Goal: Task Accomplishment & Management: Manage account settings

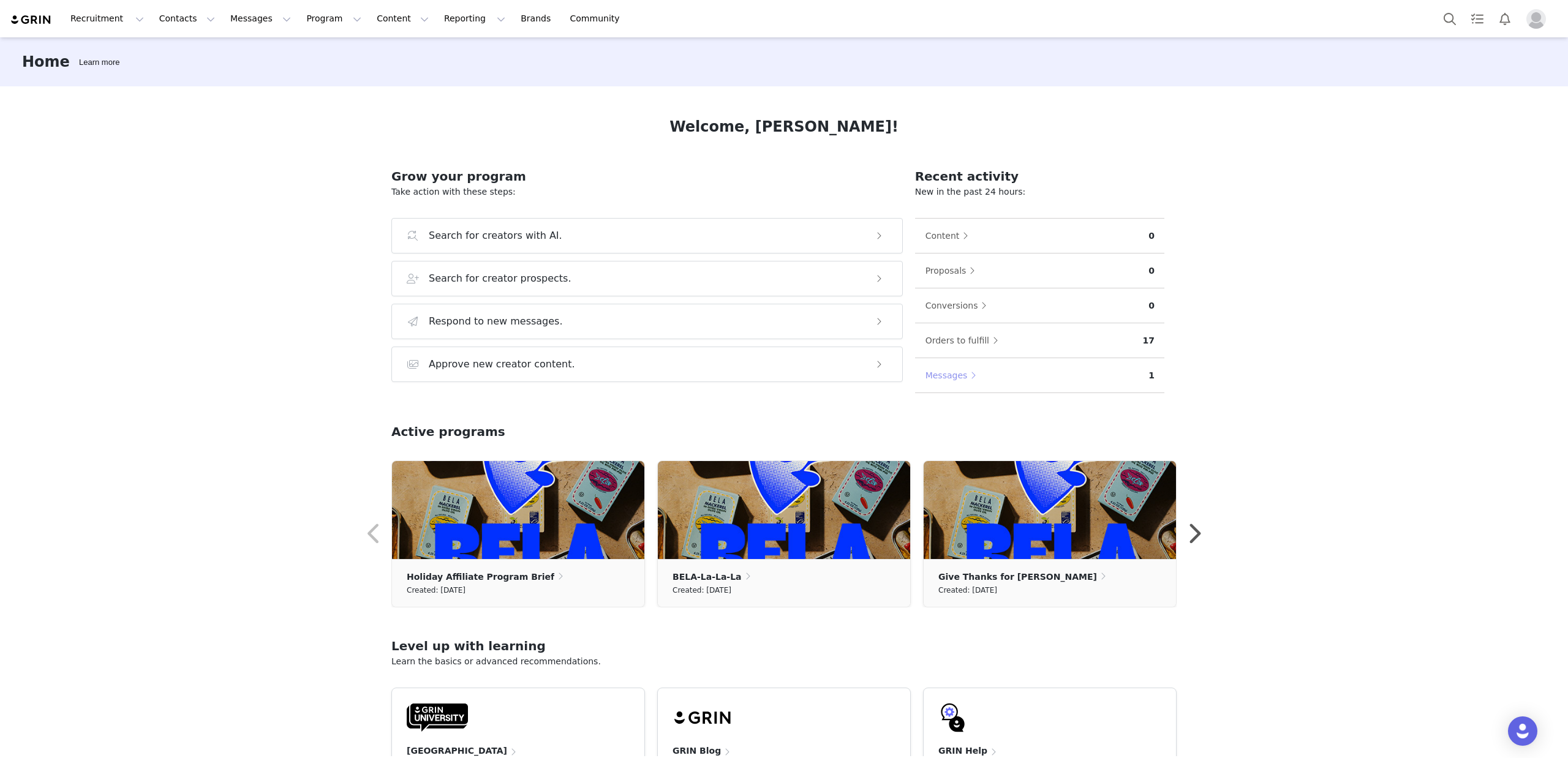
click at [934, 375] on button "Messages" at bounding box center [954, 375] width 58 height 19
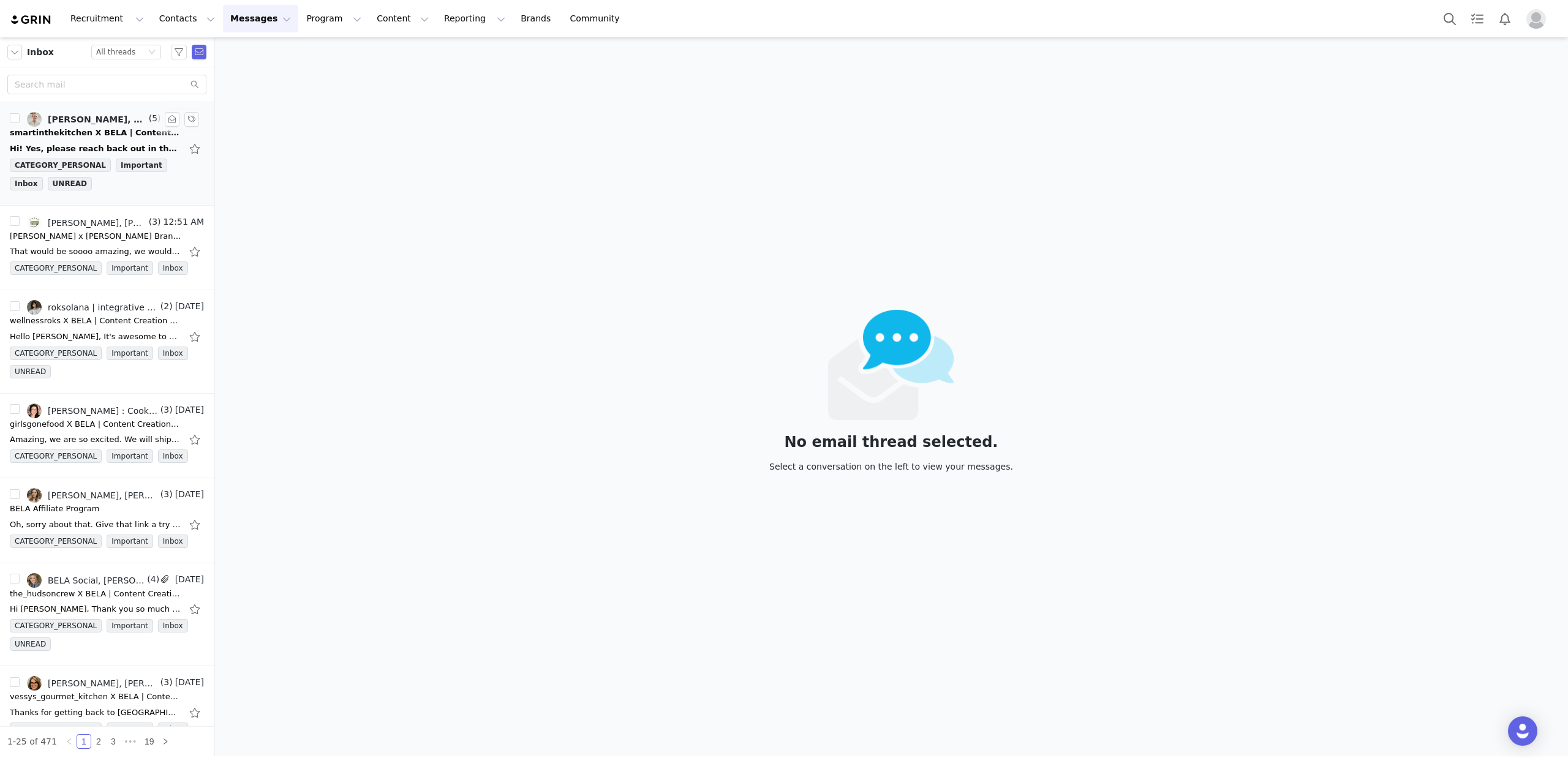
click at [89, 124] on link "Michaela Arnone, Marcia Smart, BELA Social" at bounding box center [86, 120] width 120 height 15
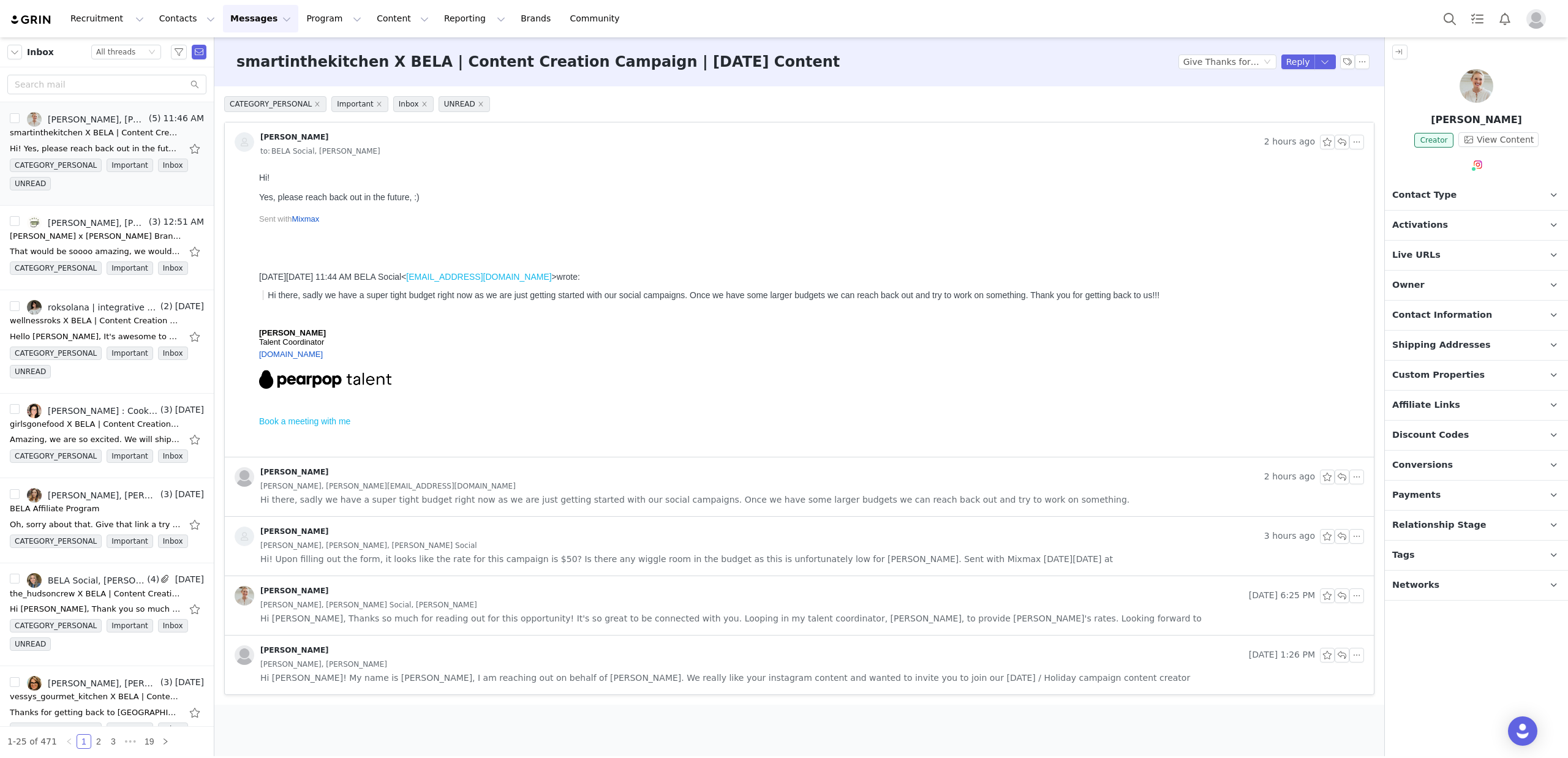
drag, startPoint x: 505, startPoint y: 362, endPoint x: 382, endPoint y: 201, distance: 202.6
drag, startPoint x: 369, startPoint y: 197, endPoint x: 444, endPoint y: 197, distance: 75.0
click at [444, 197] on div "Yes, please reach back out in the future, :)" at bounding box center [809, 197] width 1100 height 10
drag, startPoint x: 444, startPoint y: 197, endPoint x: 431, endPoint y: 197, distance: 13.0
click at [438, 197] on div "Yes, please reach back out in the future, :)" at bounding box center [809, 197] width 1100 height 10
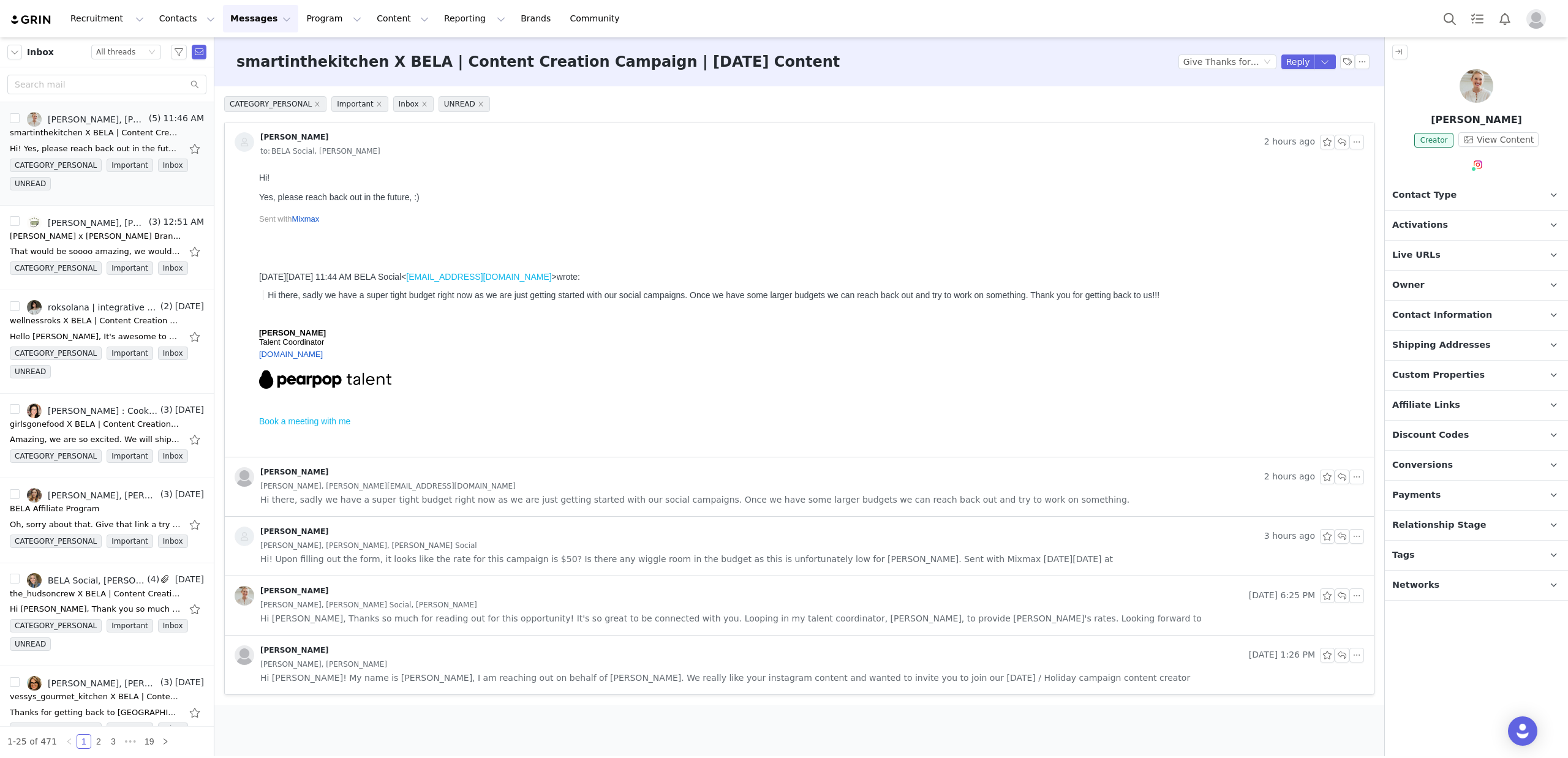
click at [30, 19] on img at bounding box center [31, 20] width 43 height 12
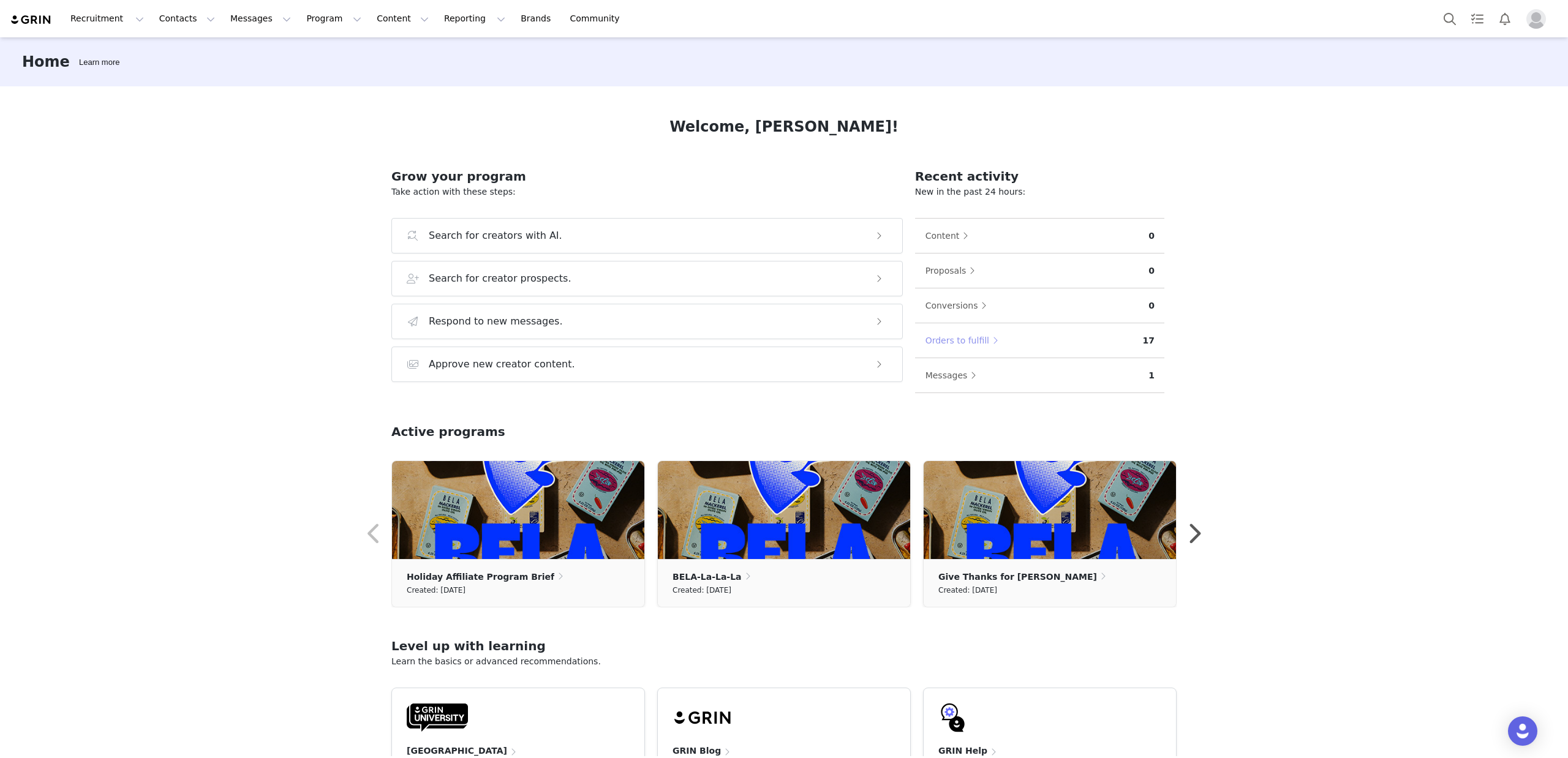
click at [966, 339] on button "Orders to fulfill" at bounding box center [965, 340] width 80 height 19
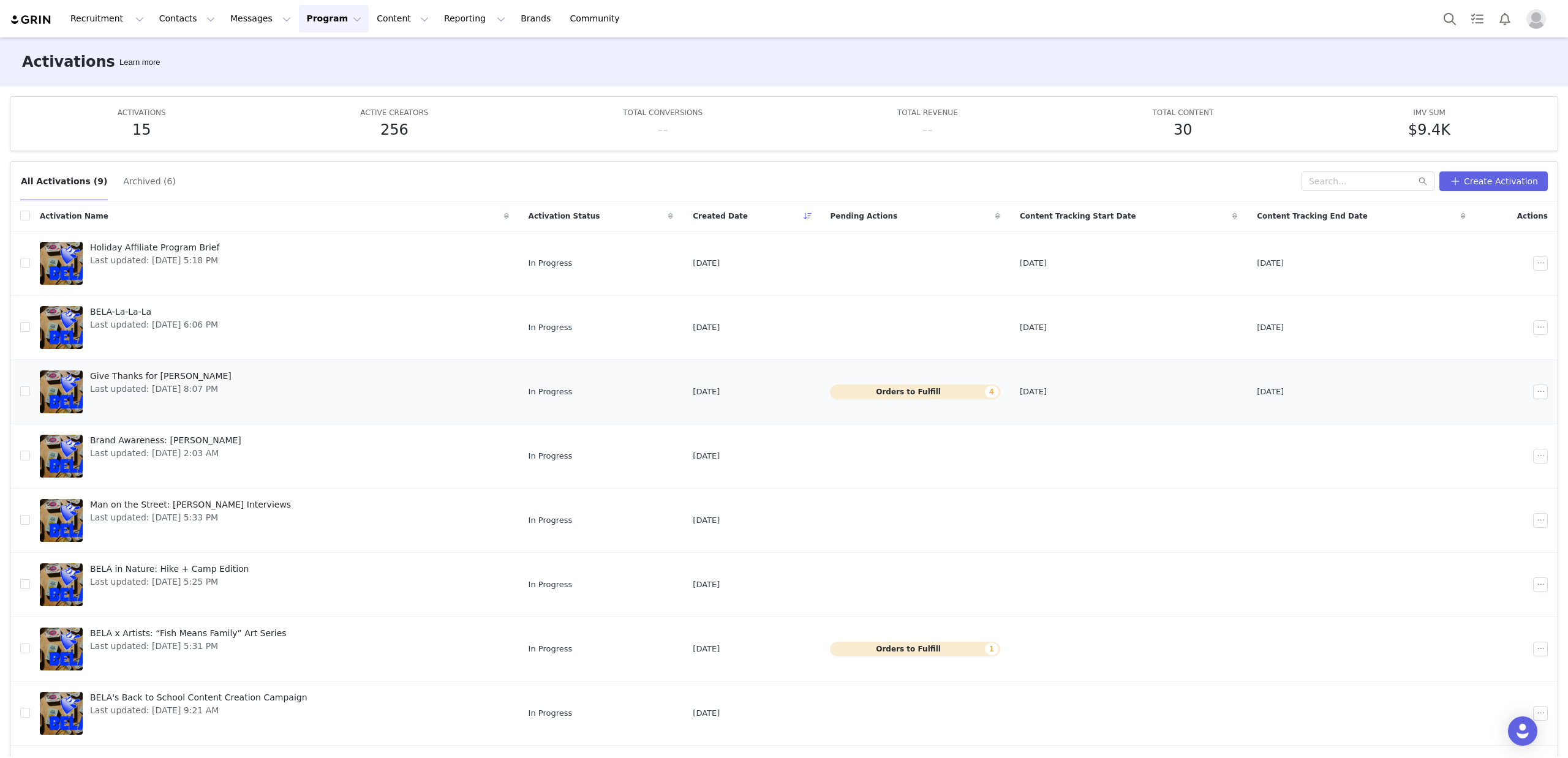
click at [952, 393] on button "Orders to Fulfill 4" at bounding box center [915, 392] width 170 height 15
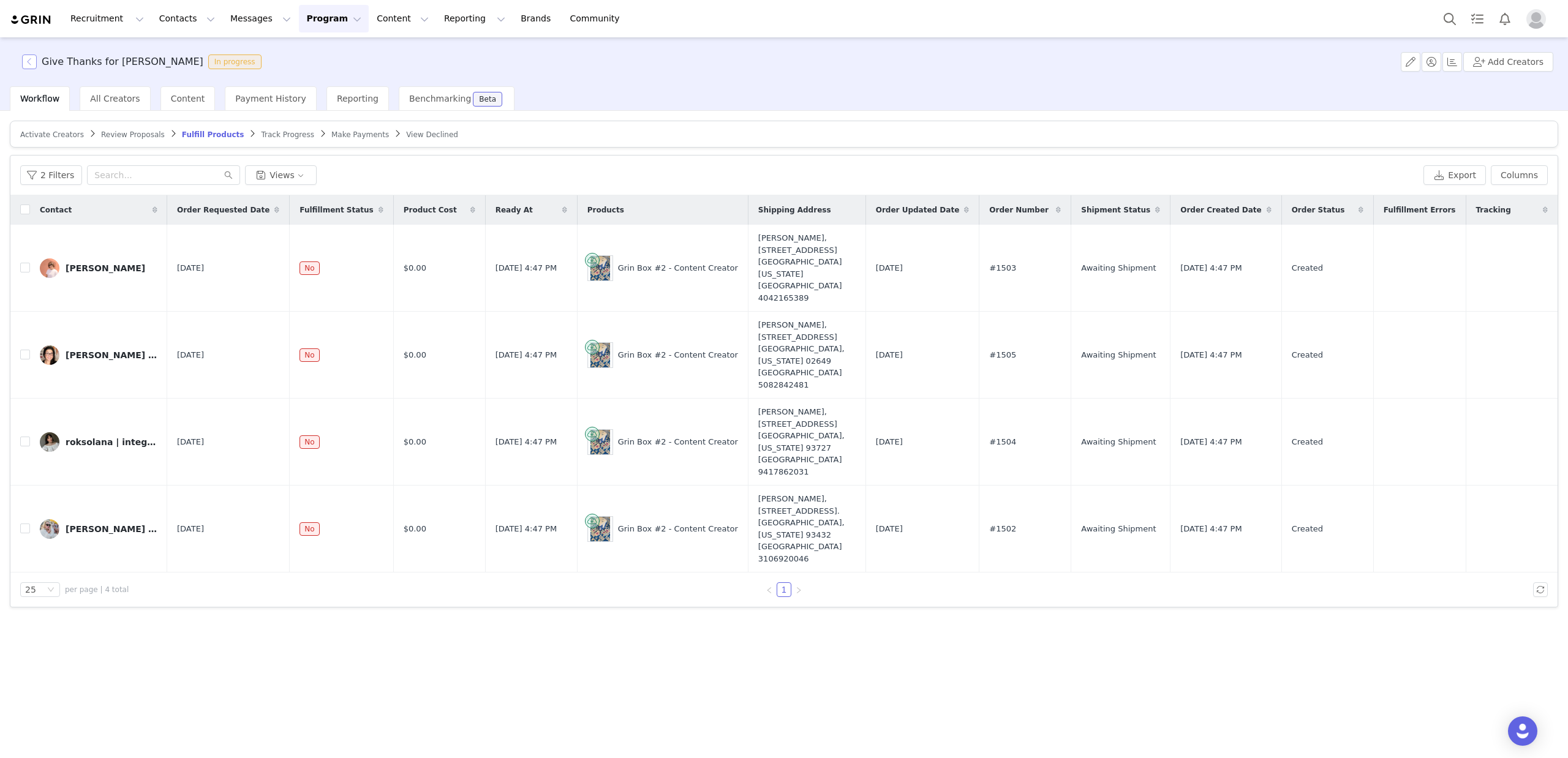
click at [29, 61] on button "button" at bounding box center [29, 62] width 15 height 15
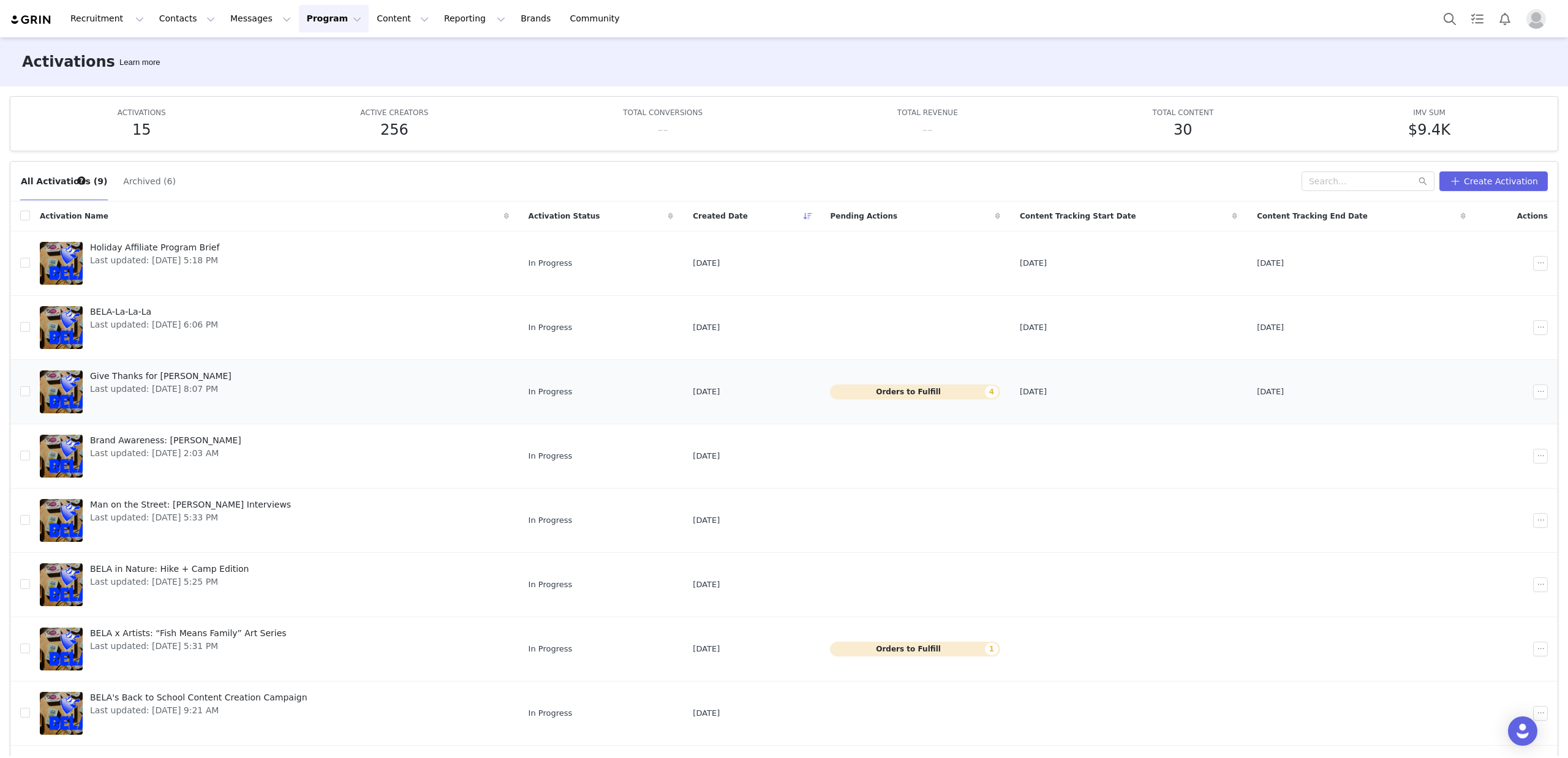
click at [870, 392] on button "Orders to Fulfill 4" at bounding box center [915, 392] width 170 height 15
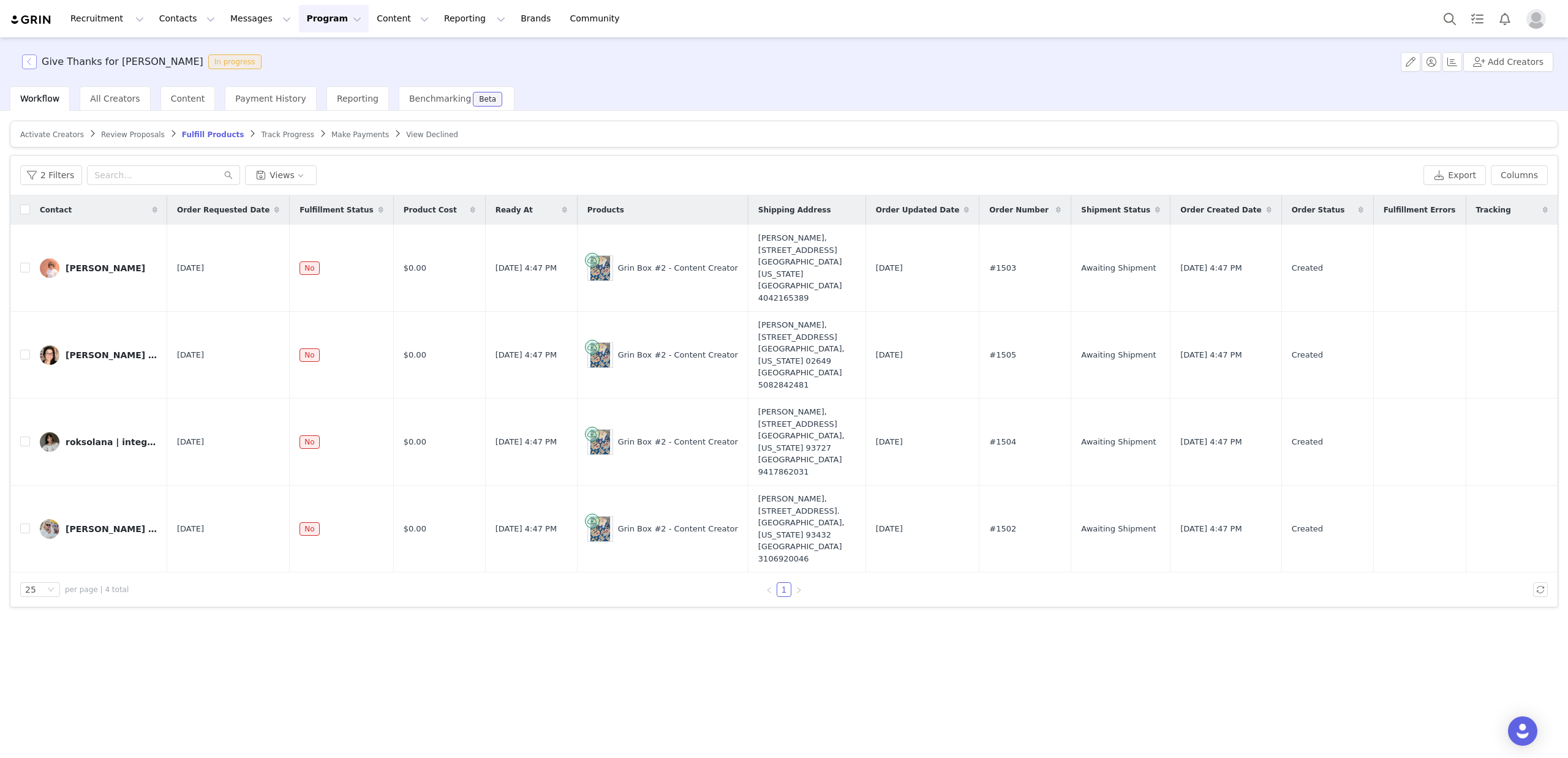
click at [29, 60] on button "button" at bounding box center [29, 62] width 15 height 15
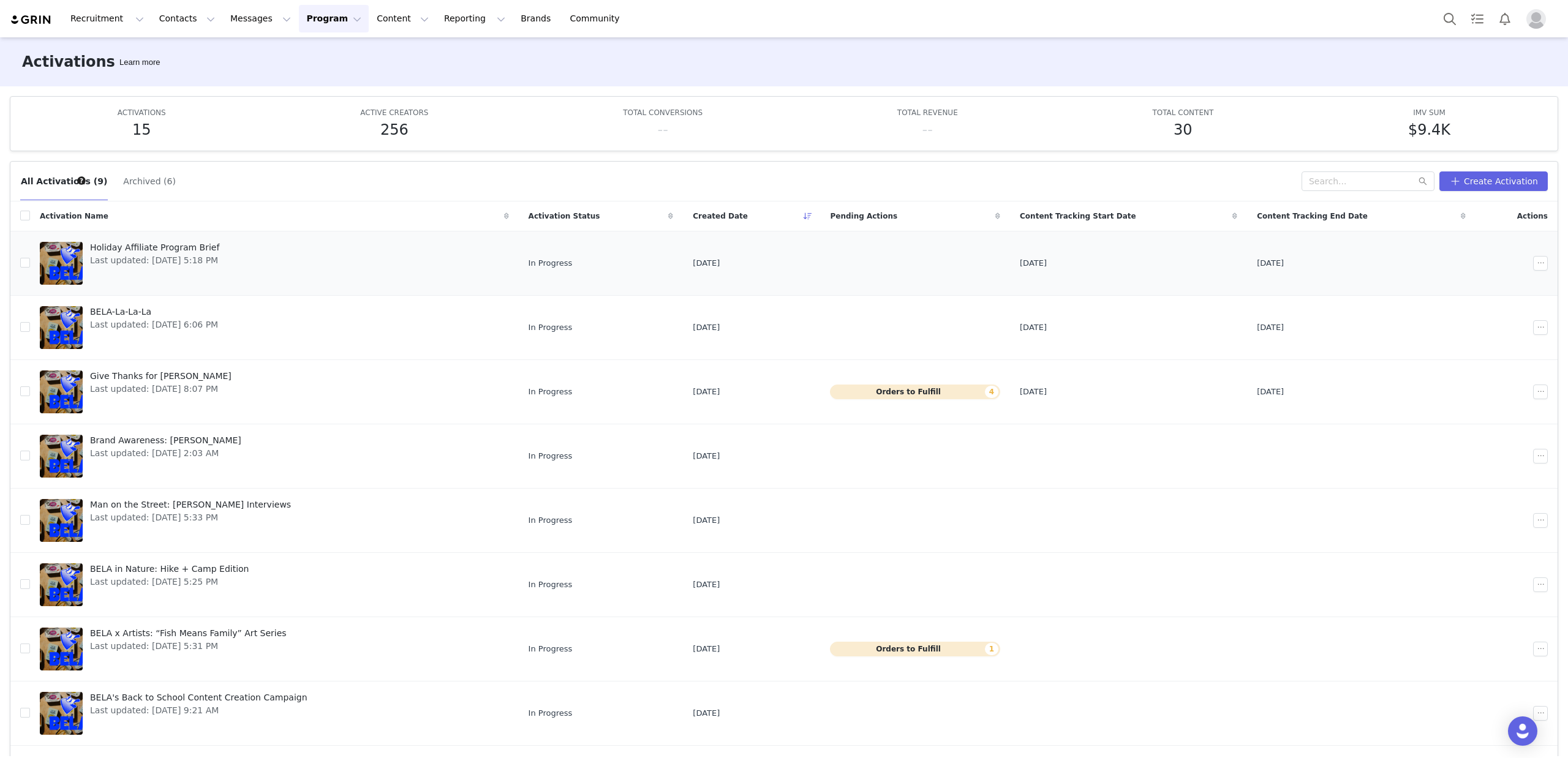
click at [180, 246] on span "Holiday Affiliate Program Brief" at bounding box center [155, 248] width 129 height 13
click at [129, 311] on span "BELA-La-La-La" at bounding box center [154, 312] width 128 height 13
click at [129, 377] on span "Give Thanks for BELA" at bounding box center [161, 377] width 142 height 13
click at [173, 438] on span "Brand Awareness: BELA Vibes" at bounding box center [166, 441] width 151 height 13
click at [170, 438] on span "Brand Awareness: BELA Vibes" at bounding box center [166, 441] width 151 height 13
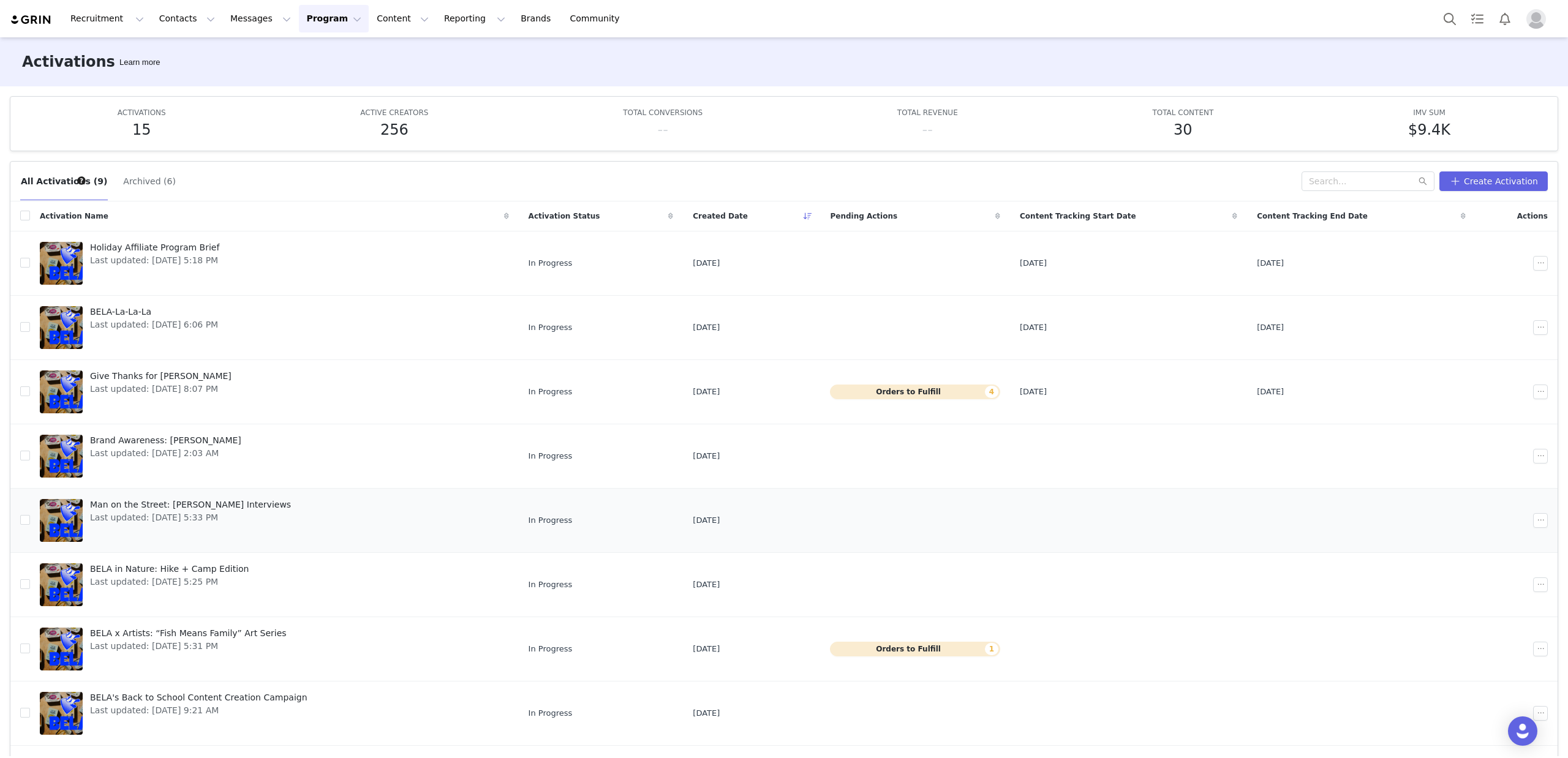
click at [185, 508] on span "Man on the Street: BELA Tin Interviews" at bounding box center [190, 505] width 201 height 13
click at [214, 570] on span "BELA in Nature: Hike + Camp Edition" at bounding box center [170, 570] width 159 height 13
click at [370, 653] on link "BELA x Artists: “Fish Means Family” Art Series Last updated: Sep 10, 2025 5:31 …" at bounding box center [274, 649] width 469 height 49
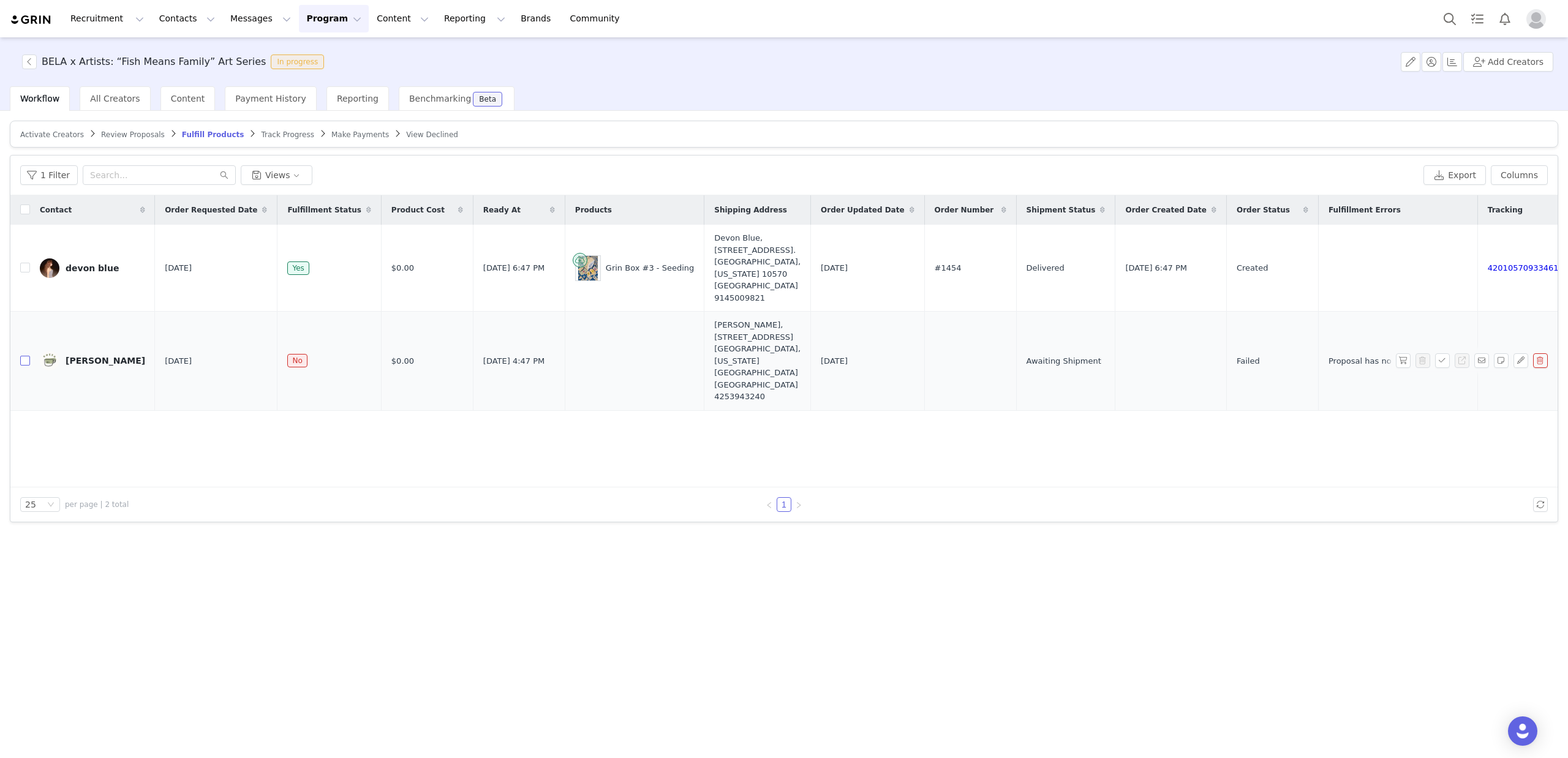
click at [27, 359] on input "checkbox" at bounding box center [25, 360] width 10 height 10
checkbox input "true"
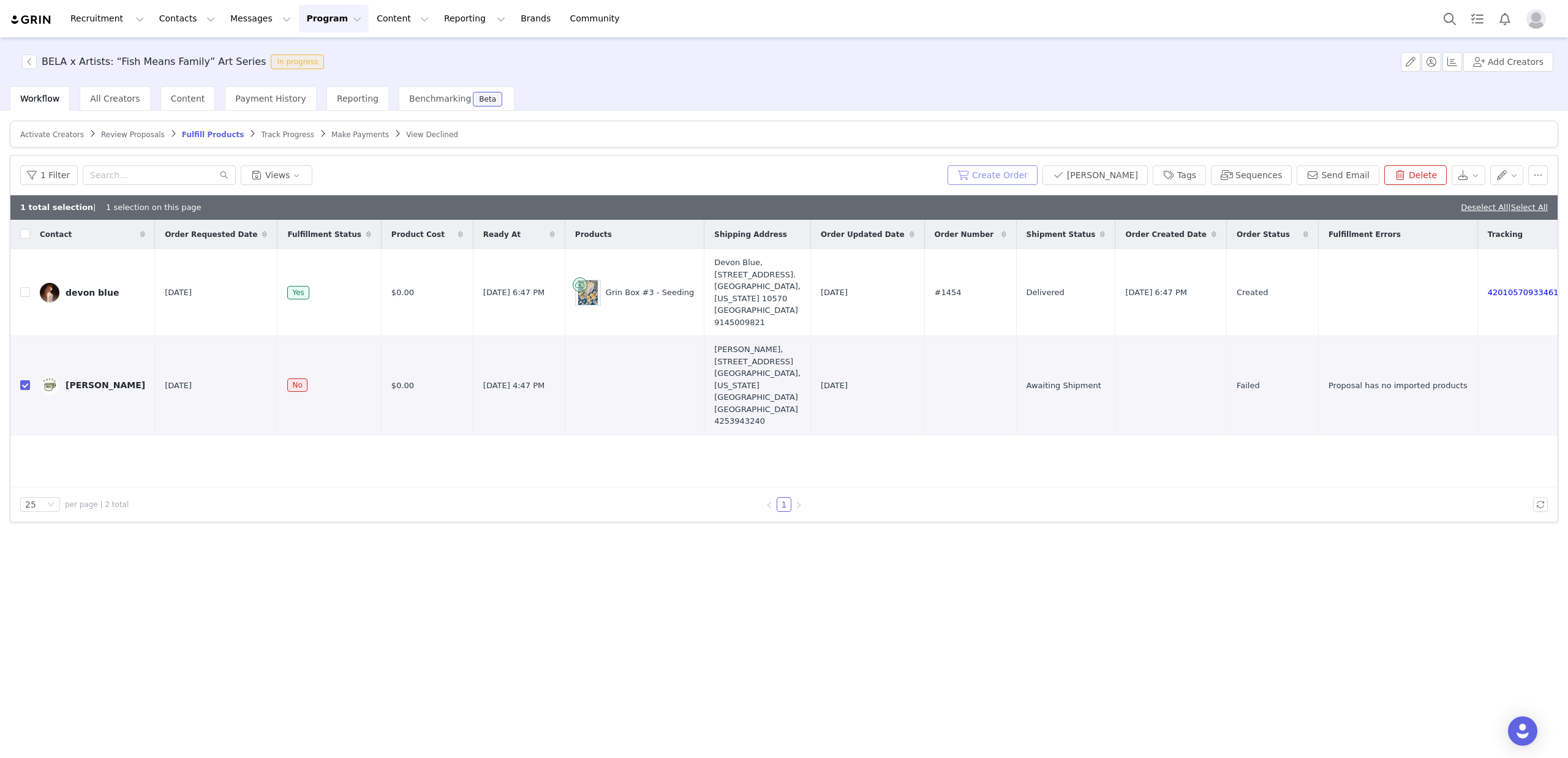
click at [1022, 171] on button "Create Order" at bounding box center [993, 175] width 90 height 19
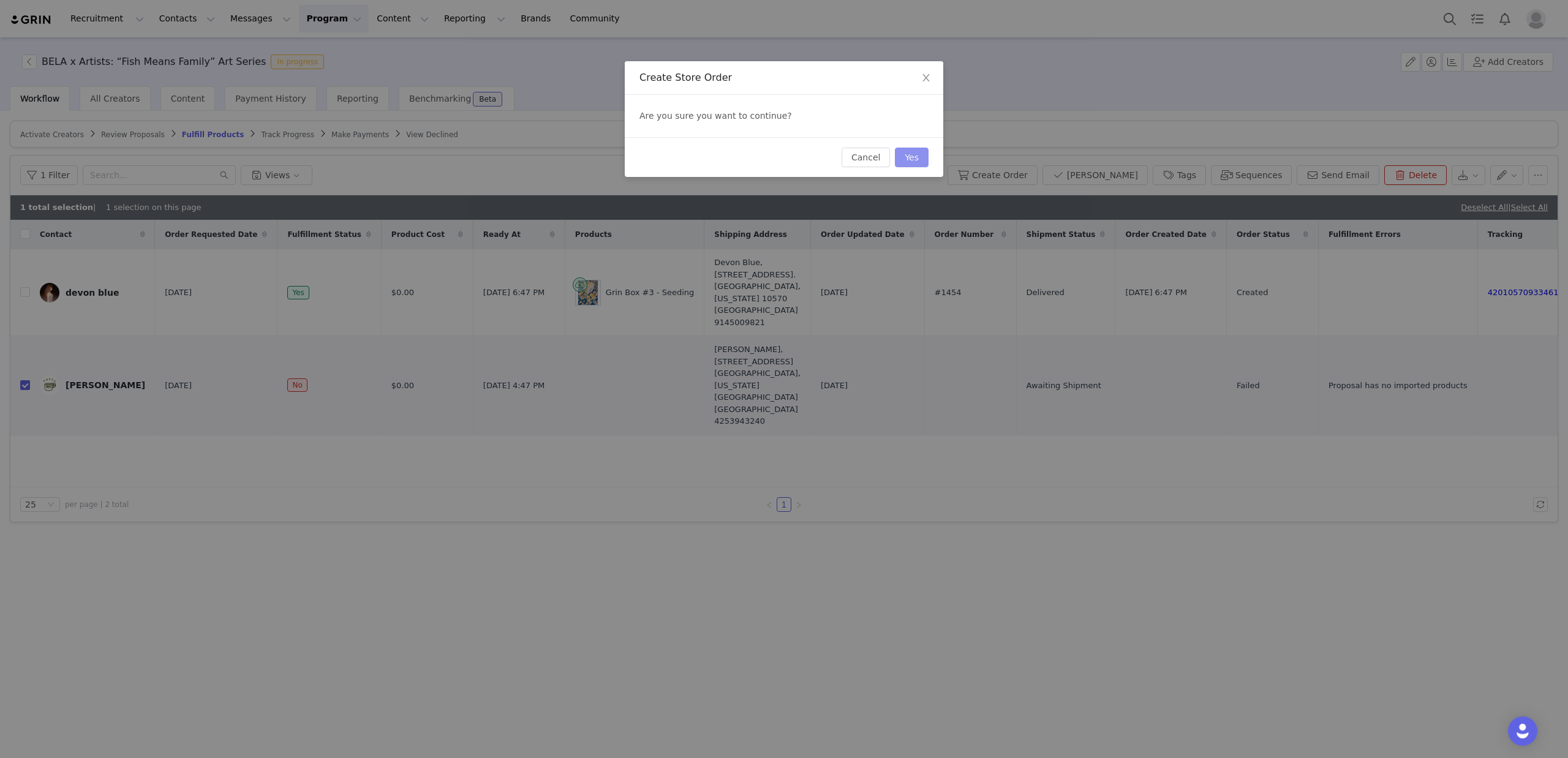
click at [913, 159] on button "Yes" at bounding box center [912, 157] width 34 height 19
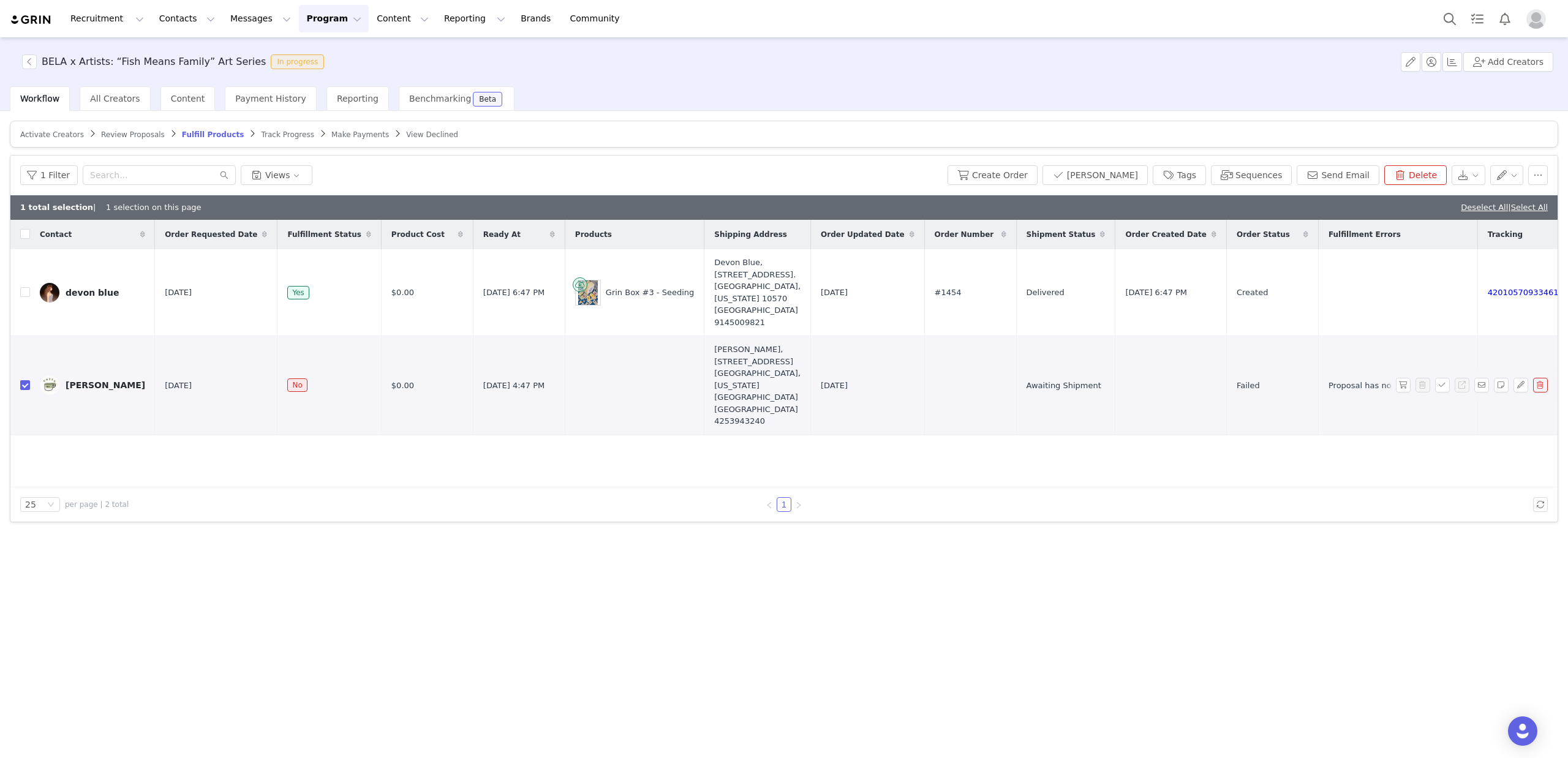
click at [1237, 387] on span "Failed" at bounding box center [1248, 386] width 23 height 12
click at [1404, 387] on button "button" at bounding box center [1403, 385] width 15 height 15
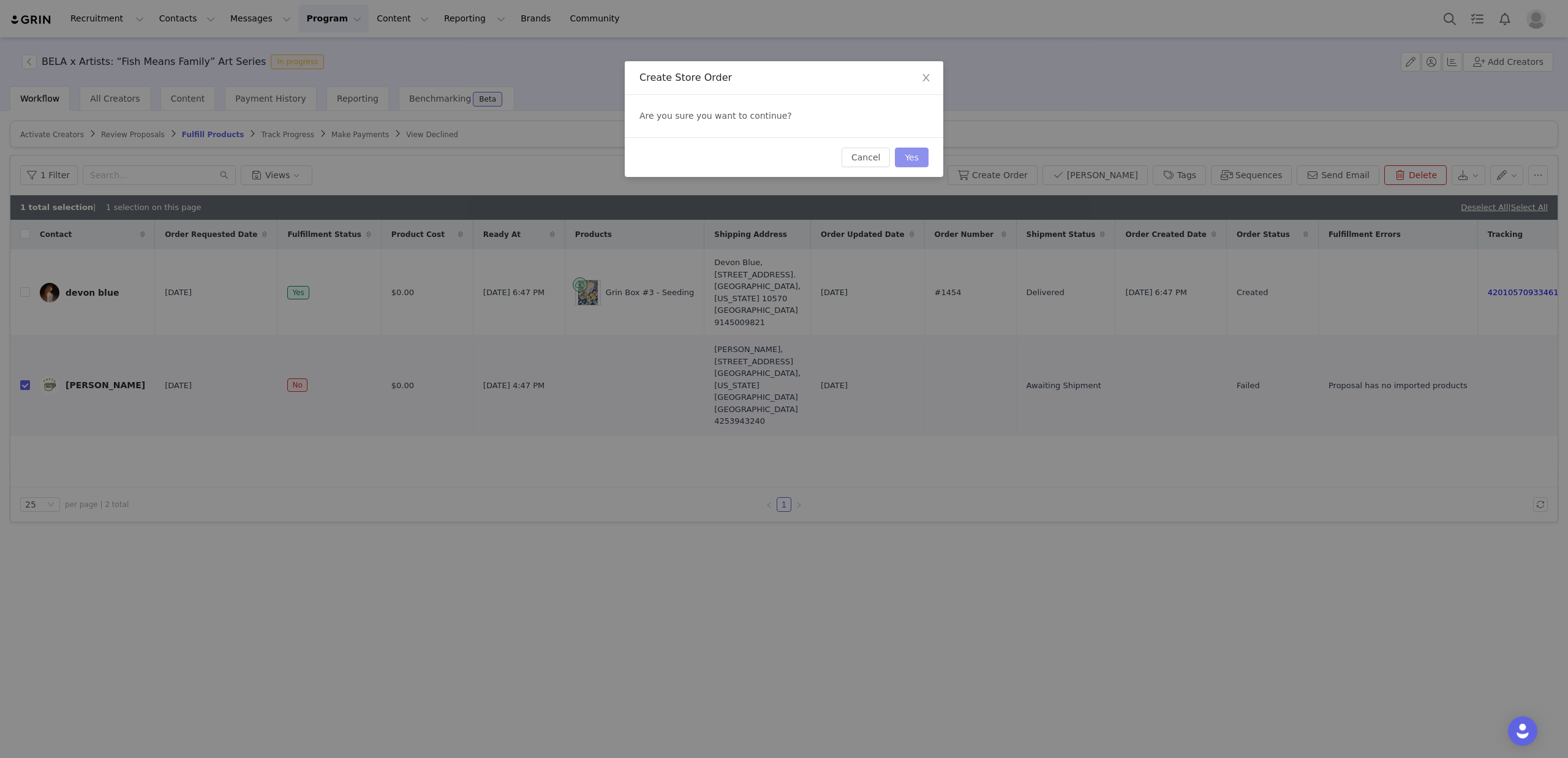
click at [915, 155] on button "Yes" at bounding box center [912, 157] width 34 height 19
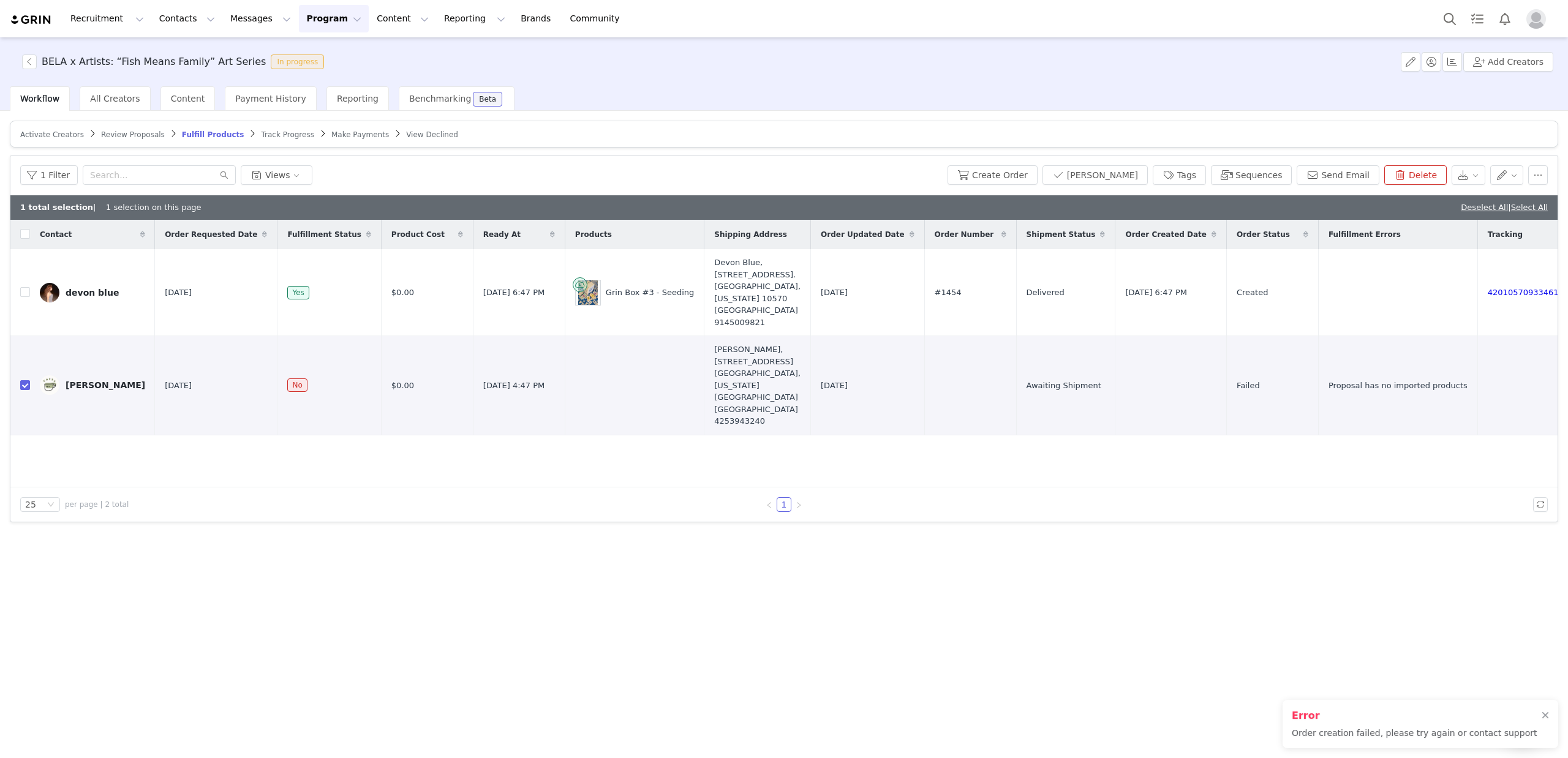
drag, startPoint x: 1544, startPoint y: 711, endPoint x: 1500, endPoint y: 713, distance: 44.0
click at [1544, 711] on div at bounding box center [1545, 716] width 7 height 10
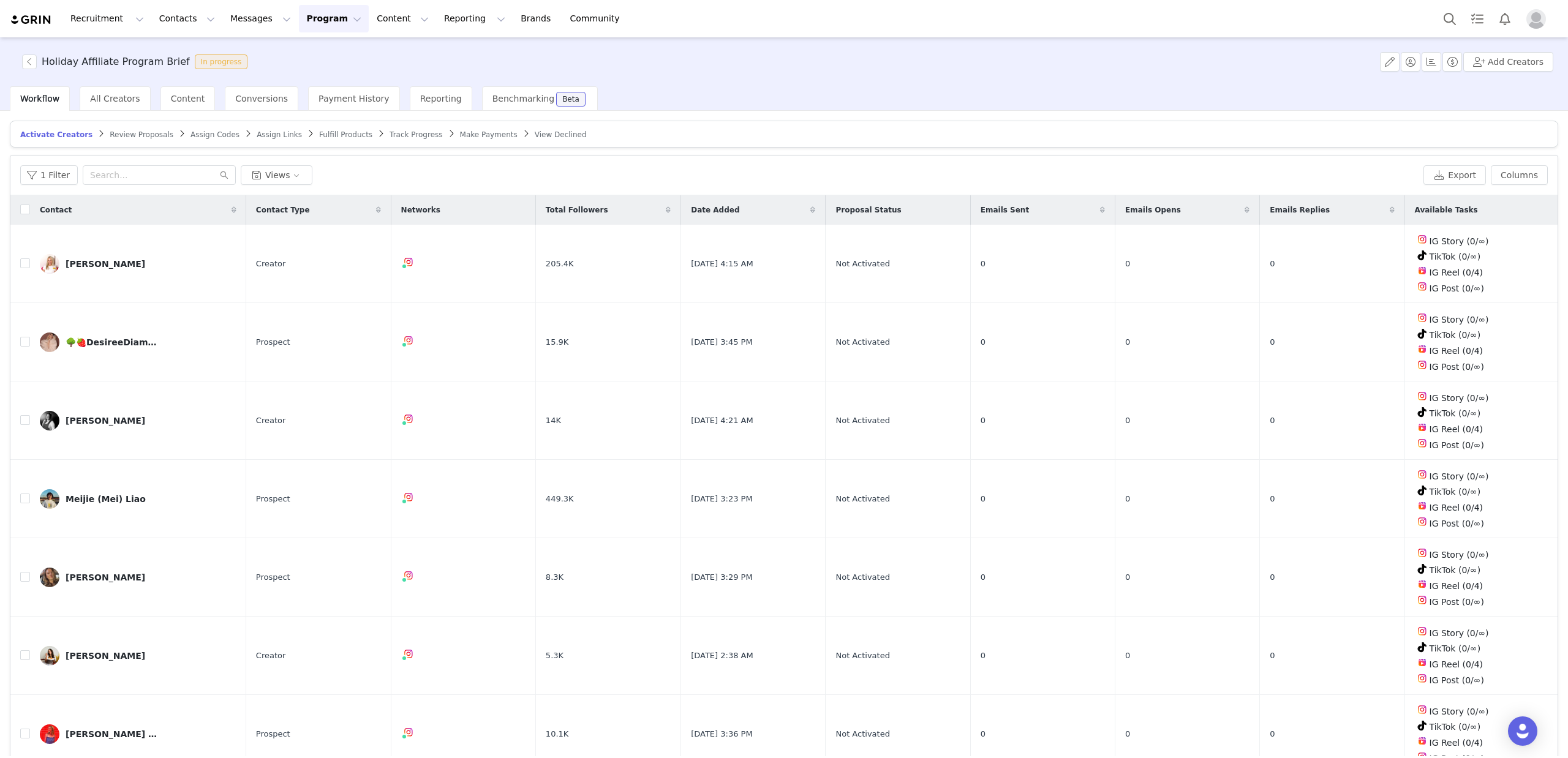
click at [138, 140] on article "Activate Creators Review Proposals Assign Codes Assign Links Fulfill Products T…" at bounding box center [784, 134] width 1549 height 27
click at [136, 134] on span "Review Proposals" at bounding box center [142, 134] width 64 height 8
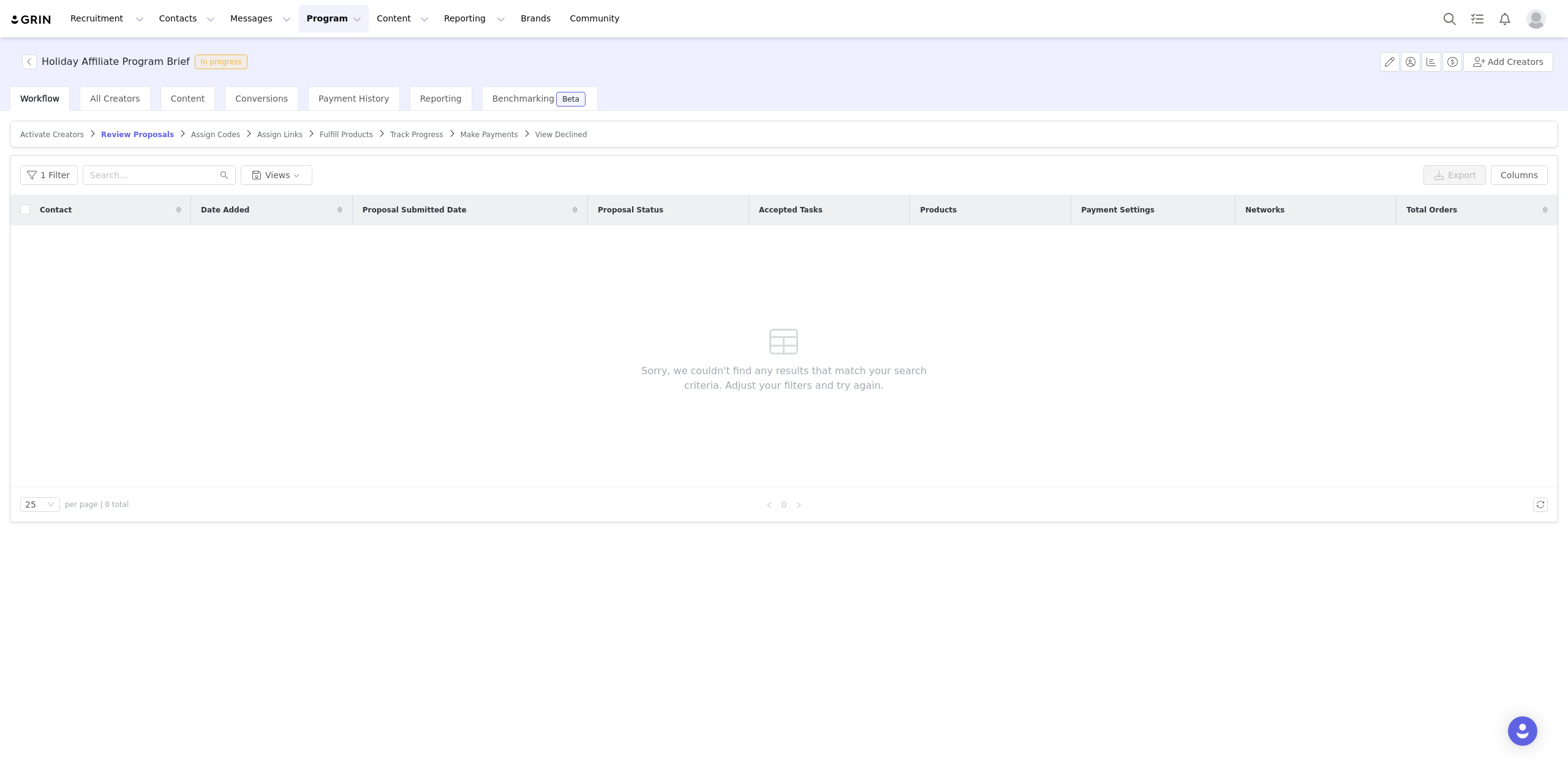
click at [320, 132] on span "Fulfill Products" at bounding box center [346, 134] width 53 height 8
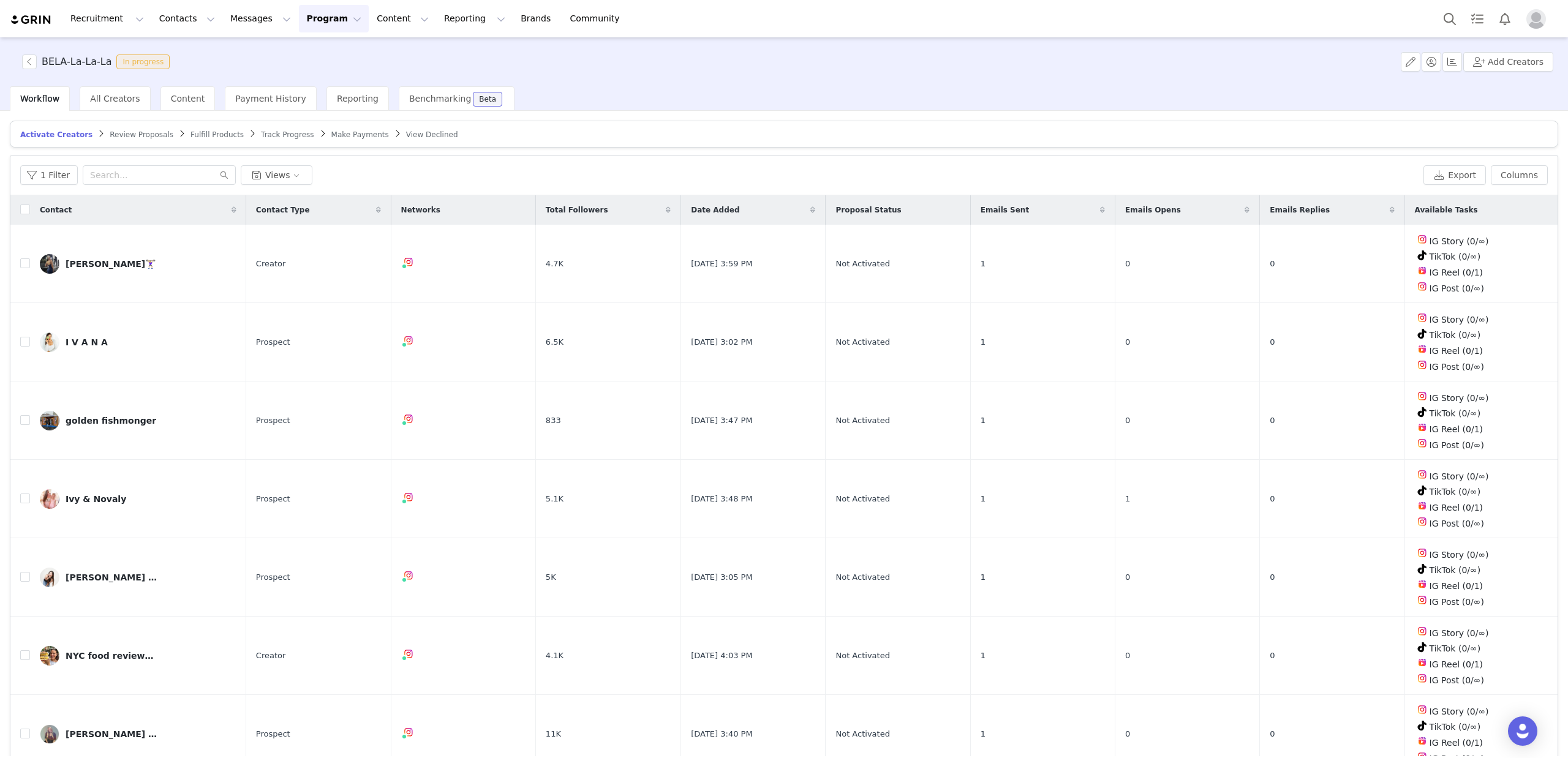
click at [190, 136] on span "Fulfill Products" at bounding box center [217, 134] width 53 height 8
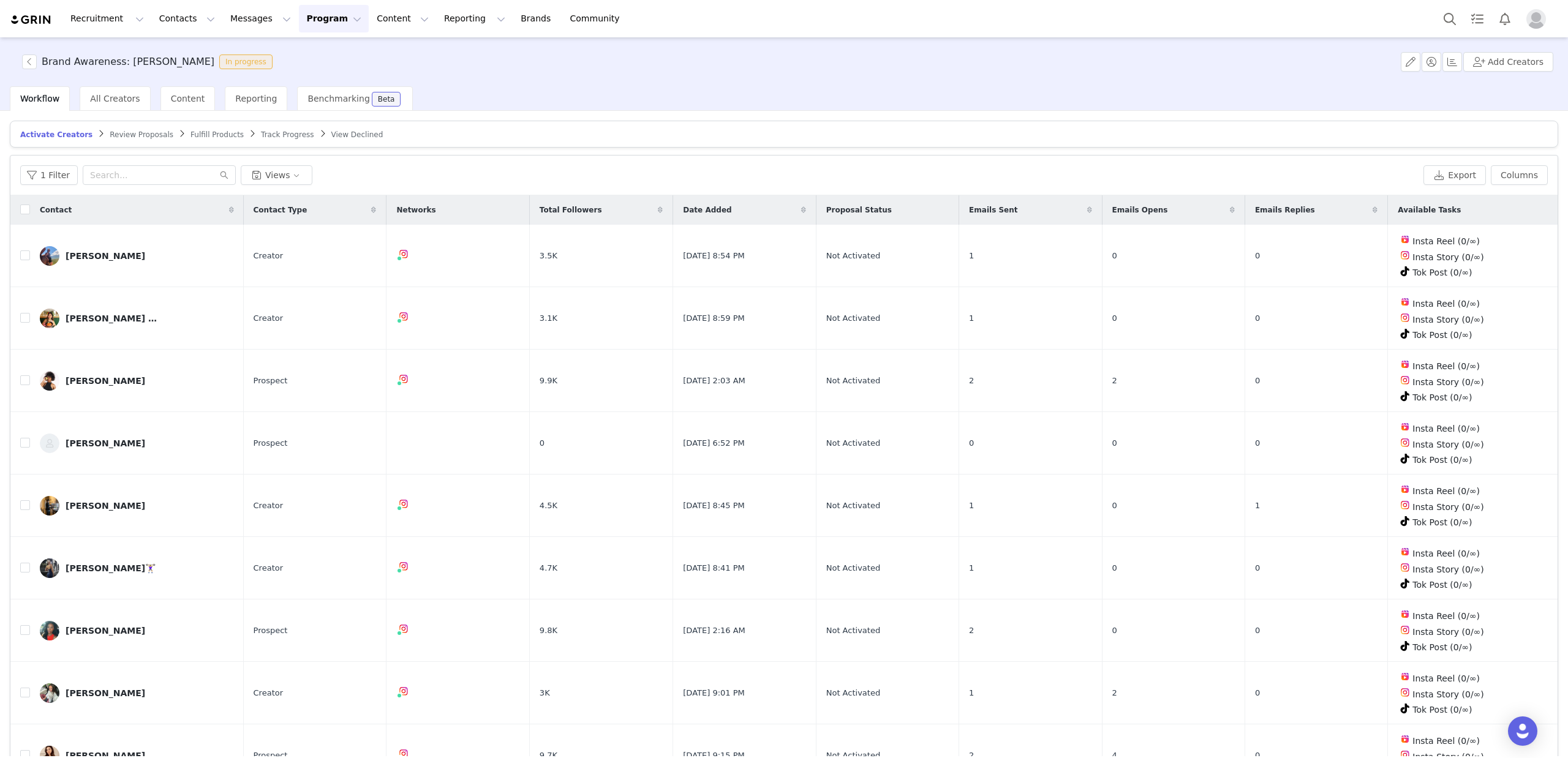
click at [190, 135] on span "Fulfill Products" at bounding box center [217, 134] width 53 height 8
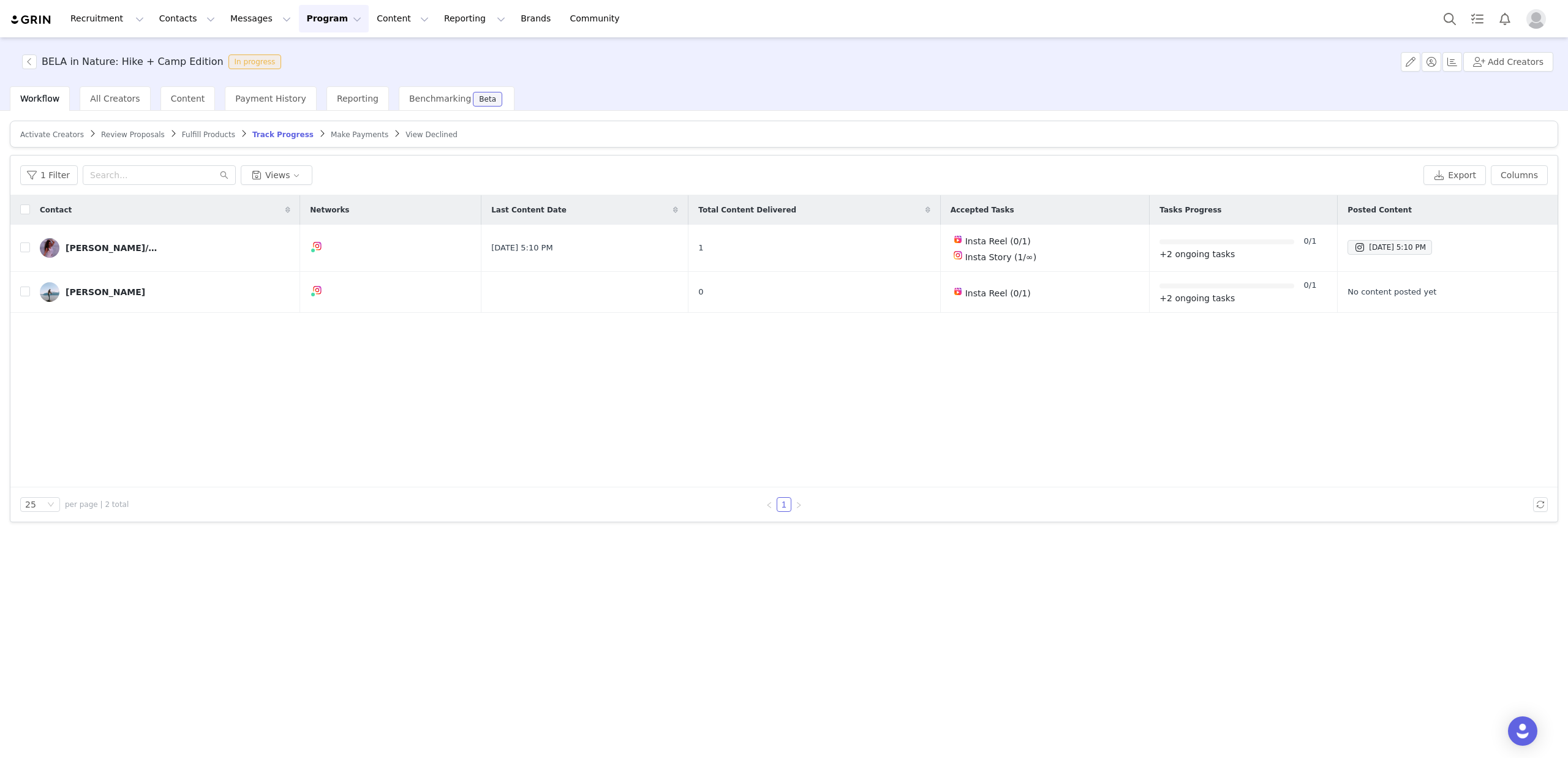
click at [190, 135] on span "Fulfill Products" at bounding box center [209, 134] width 53 height 8
